Goal: Task Accomplishment & Management: Manage account settings

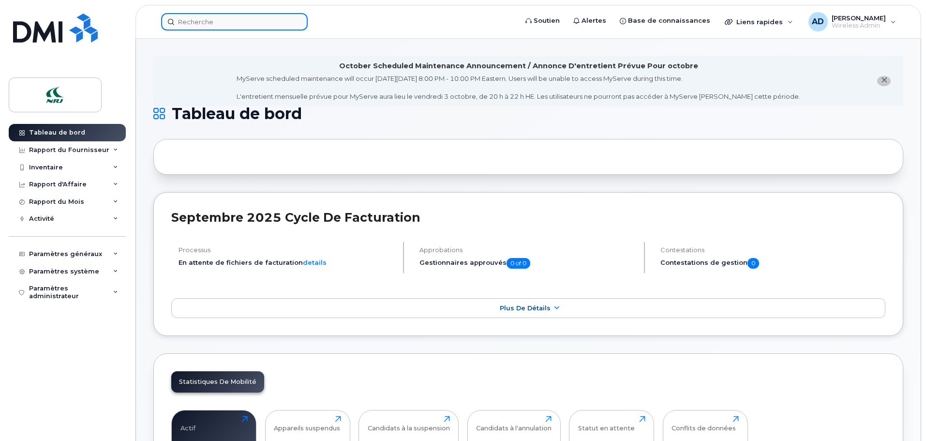
click at [226, 24] on input at bounding box center [234, 21] width 147 height 17
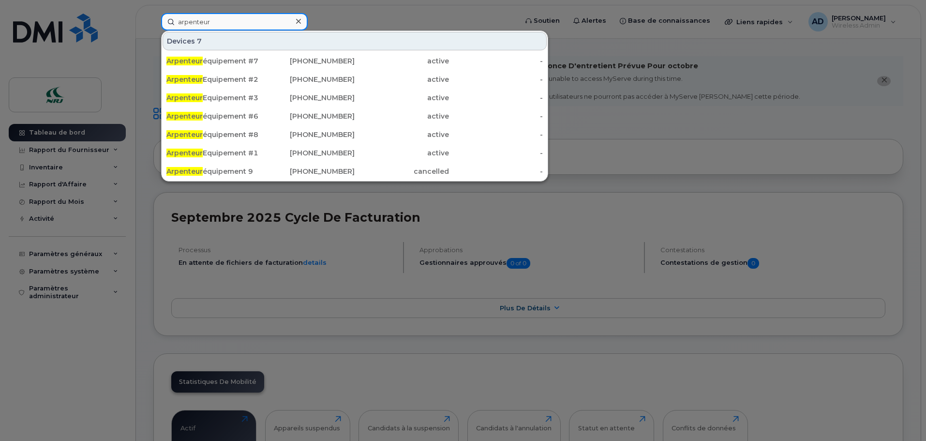
type input "arpenteur"
click at [301, 21] on div at bounding box center [298, 22] width 14 height 14
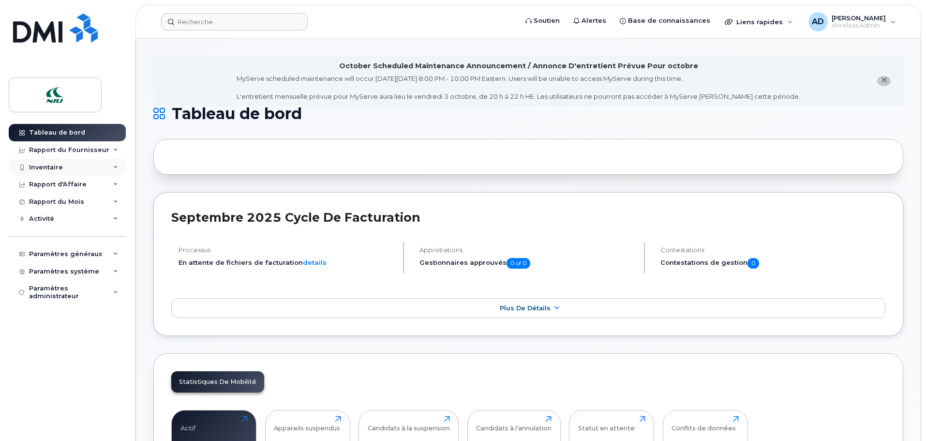
click at [51, 170] on div "Inventaire" at bounding box center [46, 168] width 34 height 8
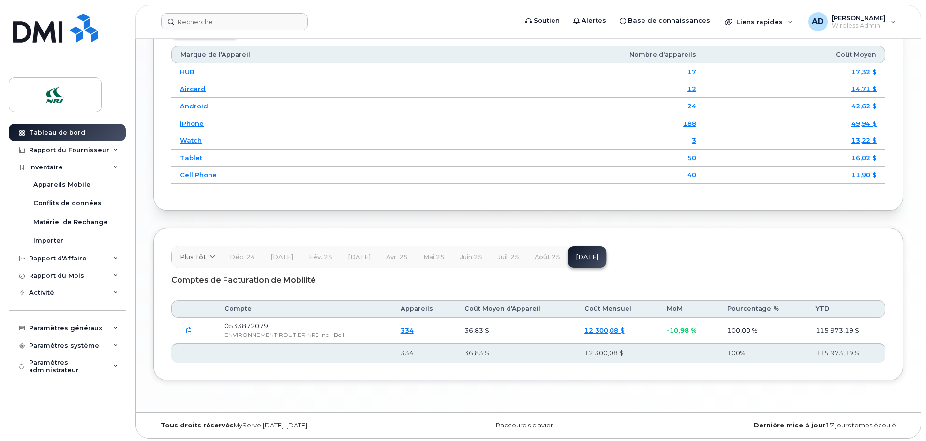
scroll to position [1311, 0]
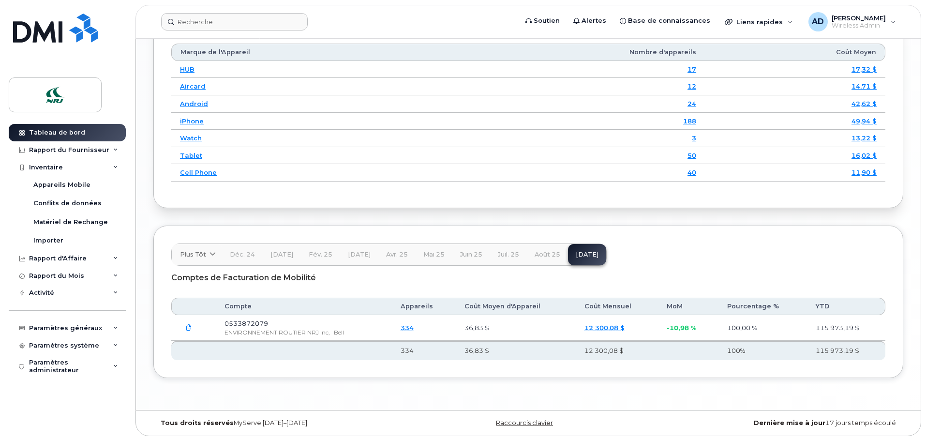
click at [414, 329] on link "334" at bounding box center [407, 328] width 13 height 8
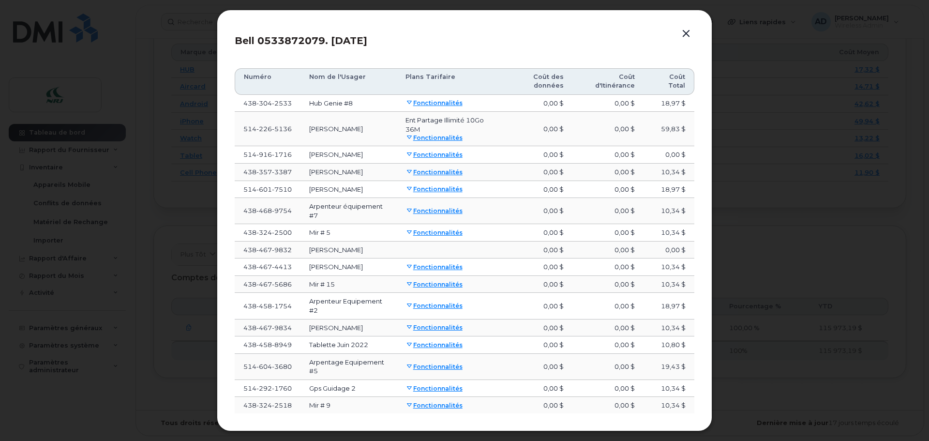
click at [686, 140] on td "59,83 $" at bounding box center [669, 129] width 51 height 34
click at [684, 33] on button "button" at bounding box center [686, 34] width 15 height 14
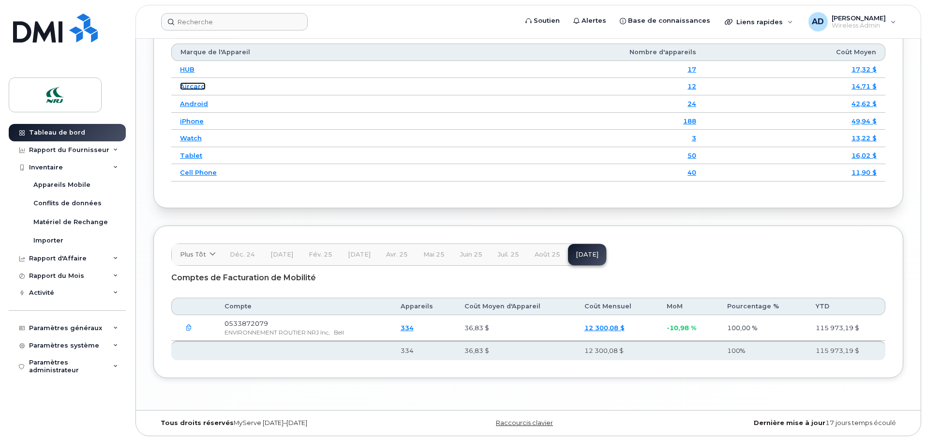
click at [193, 86] on link "Aircard" at bounding box center [193, 86] width 26 height 8
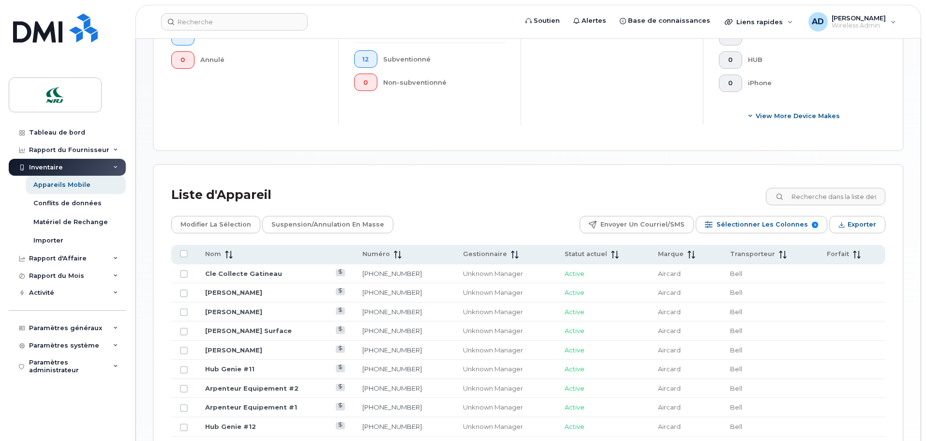
scroll to position [339, 0]
click at [227, 255] on icon at bounding box center [229, 254] width 8 height 8
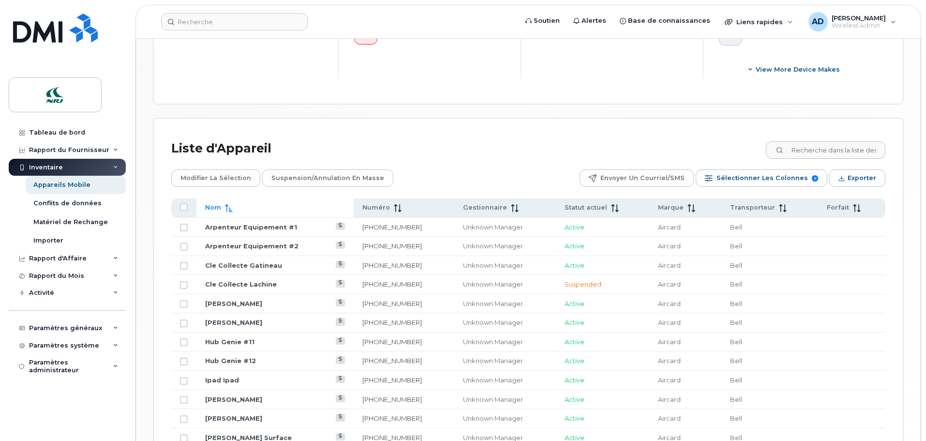
scroll to position [384, 0]
click at [63, 185] on div "Appareils Mobile" at bounding box center [61, 184] width 57 height 9
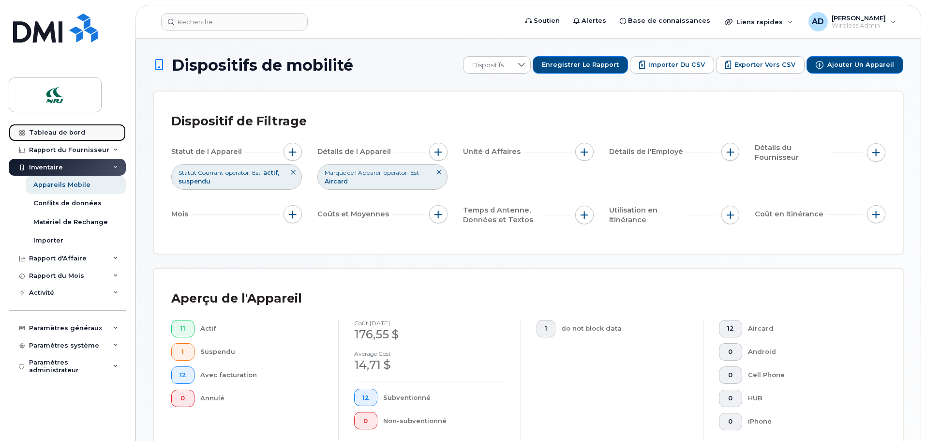
click at [66, 133] on div "Tableau de bord" at bounding box center [57, 133] width 56 height 8
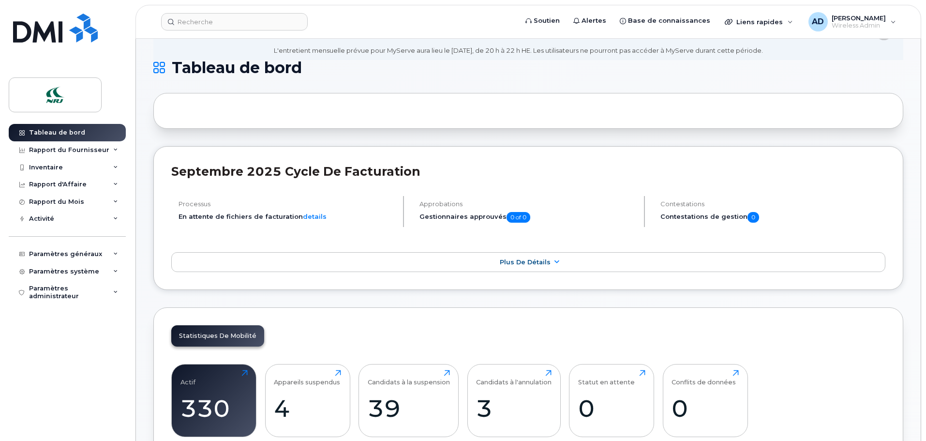
scroll to position [194, 0]
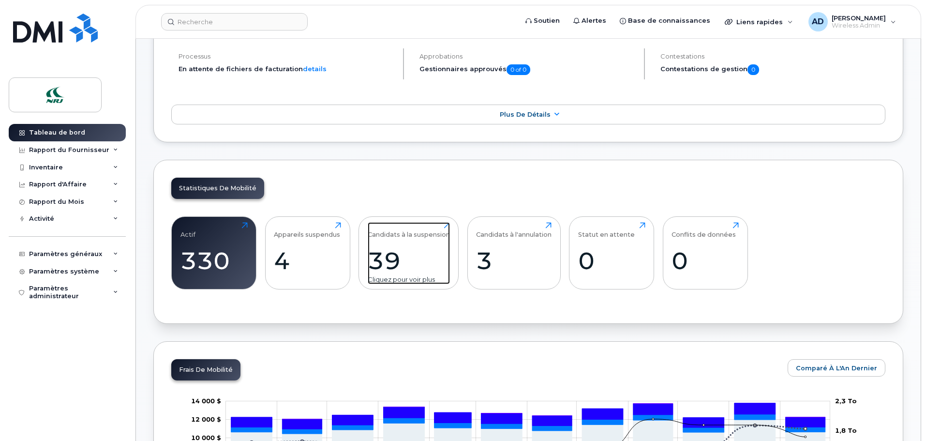
click at [406, 266] on div "39" at bounding box center [409, 260] width 82 height 29
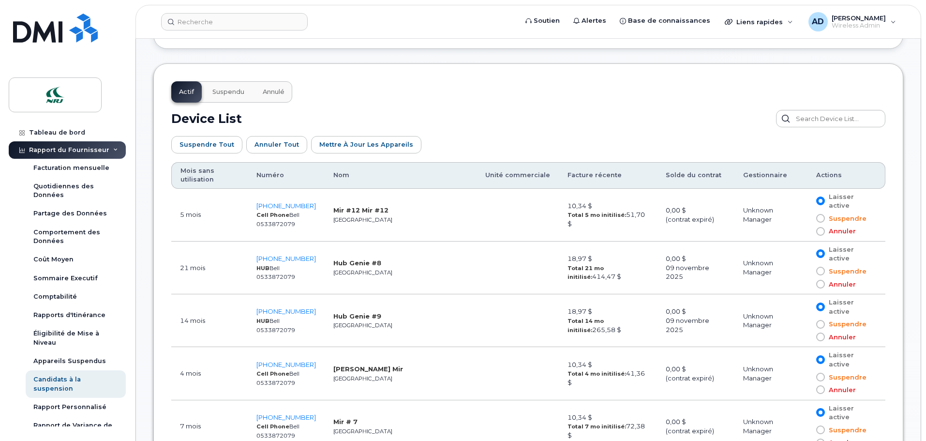
scroll to position [481, 0]
click at [295, 254] on span "438-304-2533" at bounding box center [286, 258] width 60 height 8
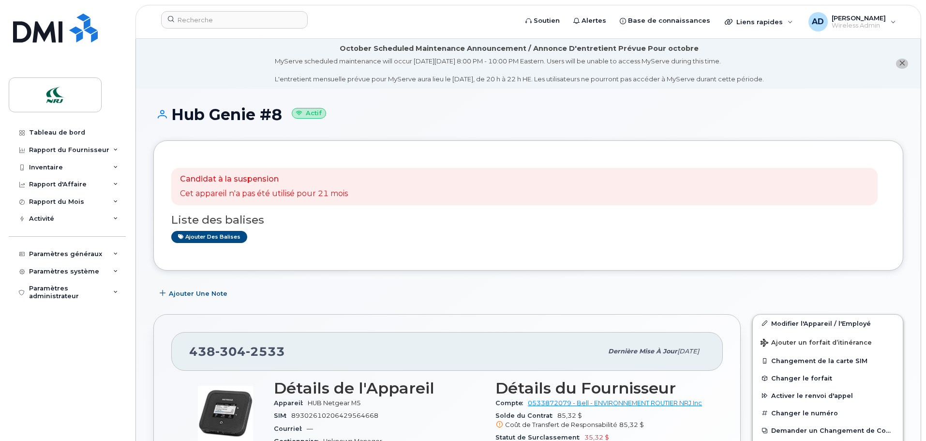
scroll to position [194, 0]
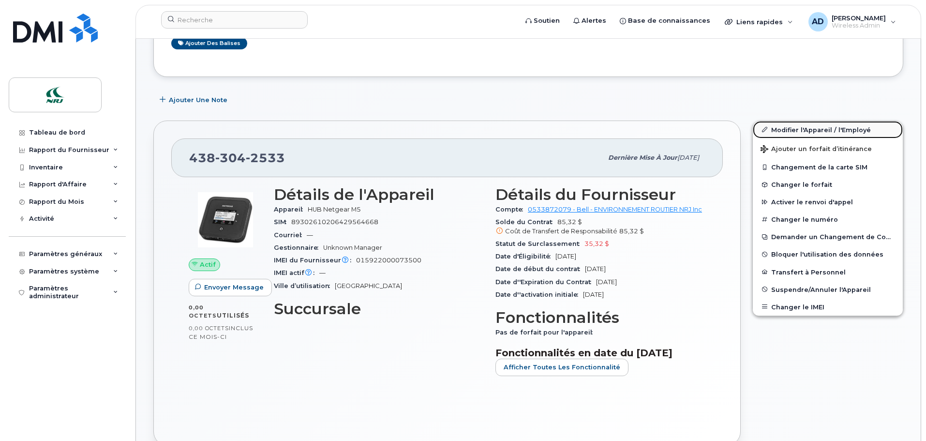
click at [805, 133] on link "Modifier l'Appareil / l'Employé" at bounding box center [828, 129] width 150 height 17
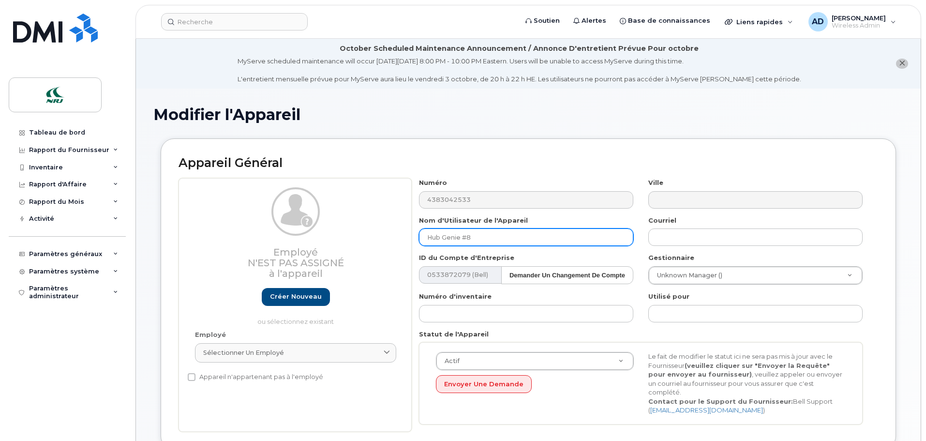
click at [487, 238] on input "Hub Genie #8" at bounding box center [526, 236] width 214 height 17
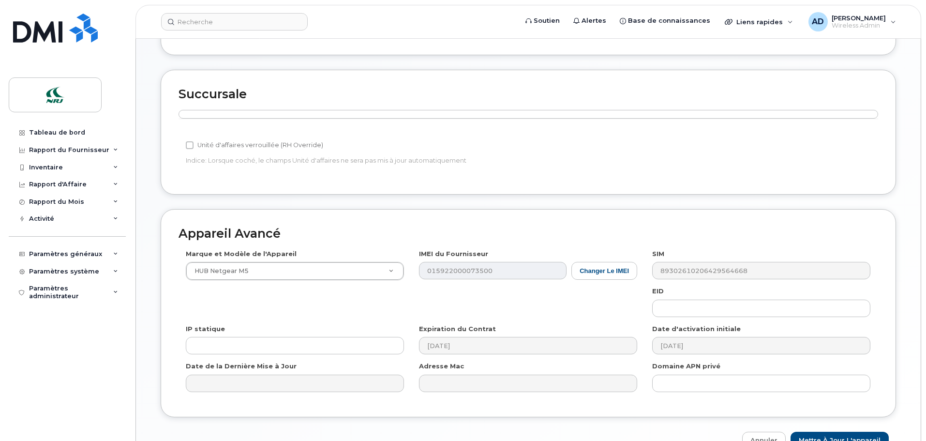
scroll to position [442, 0]
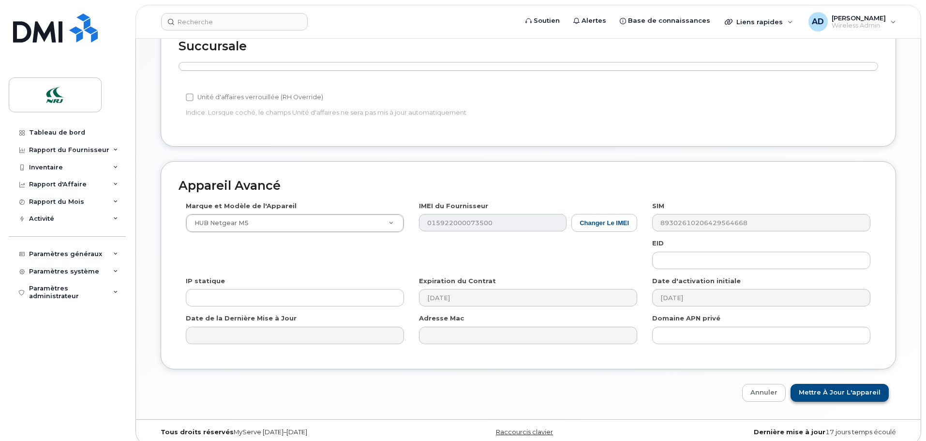
type input "Genie Arpentage #13"
click at [837, 384] on input "Mettre à jour l'appareil" at bounding box center [840, 393] width 98 height 18
type input "Sauvegarde..."
